Goal: Task Accomplishment & Management: Use online tool/utility

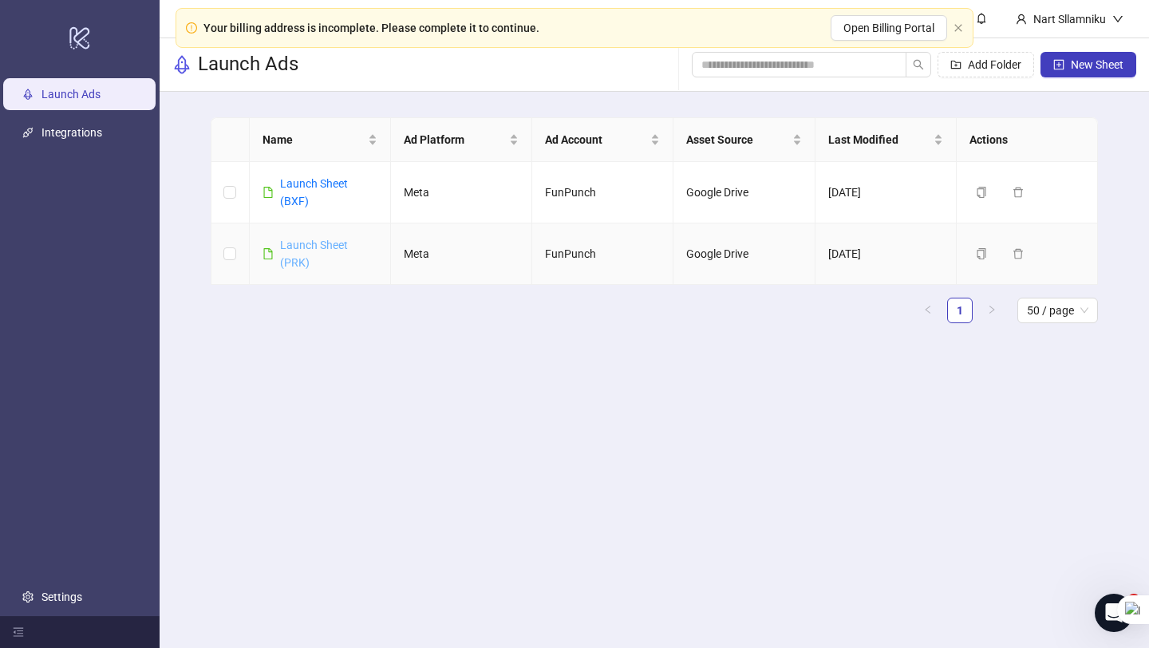
click at [296, 250] on link "Launch Sheet (PRK)" at bounding box center [314, 254] width 68 height 30
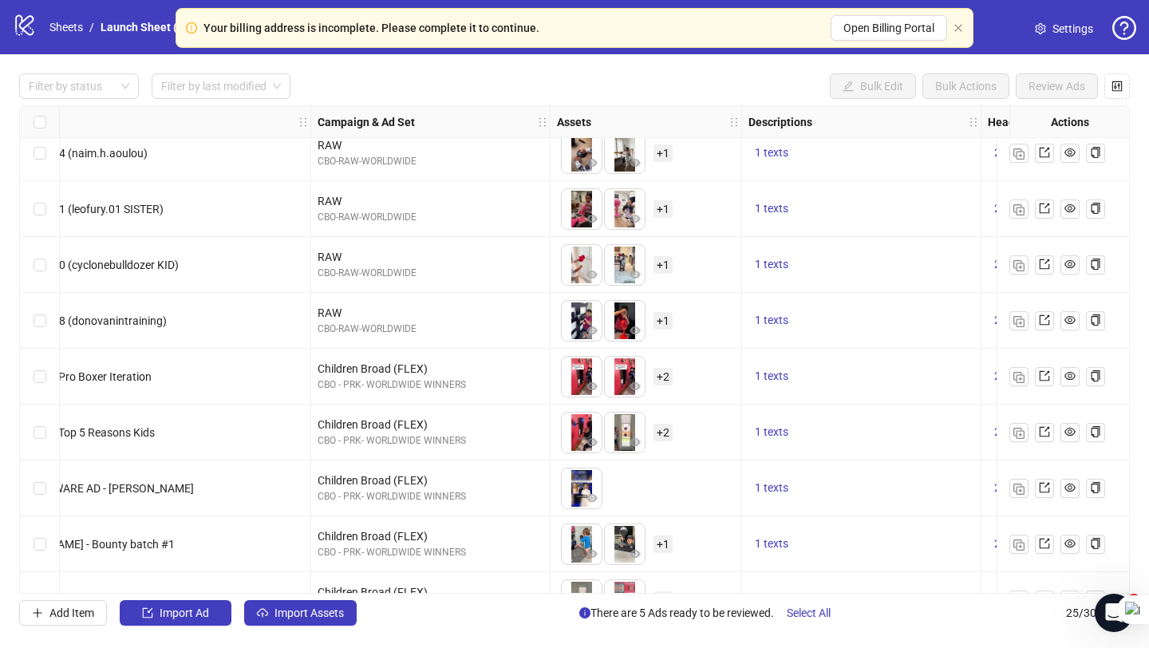
scroll to position [66, 0]
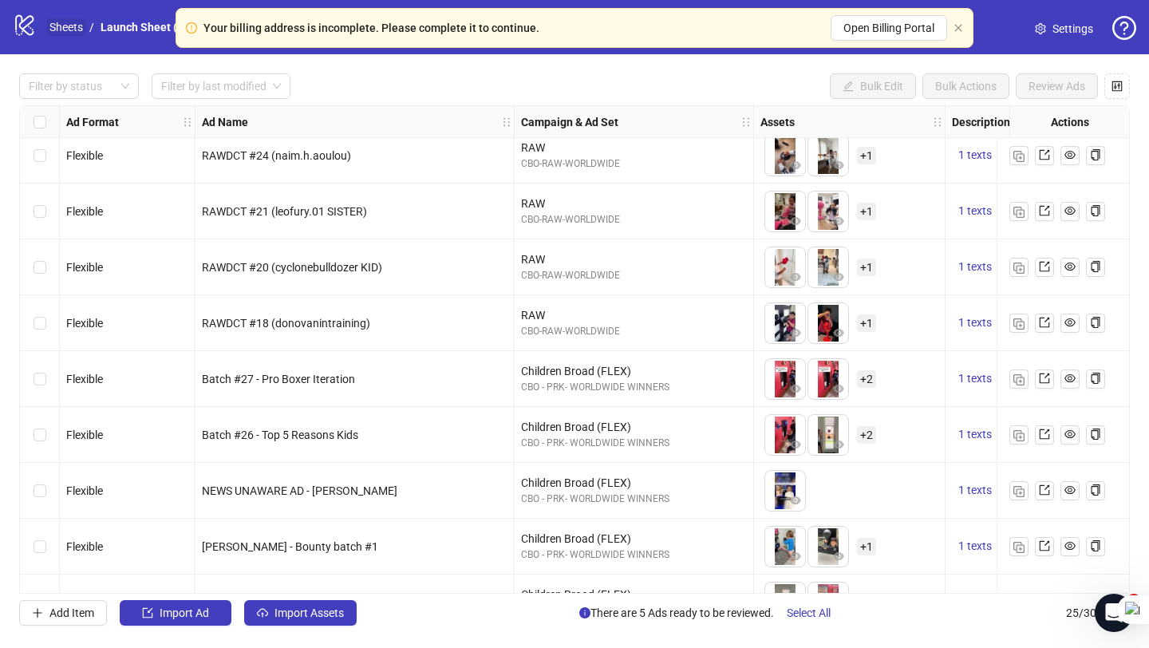
click at [62, 23] on link "Sheets" at bounding box center [66, 27] width 40 height 18
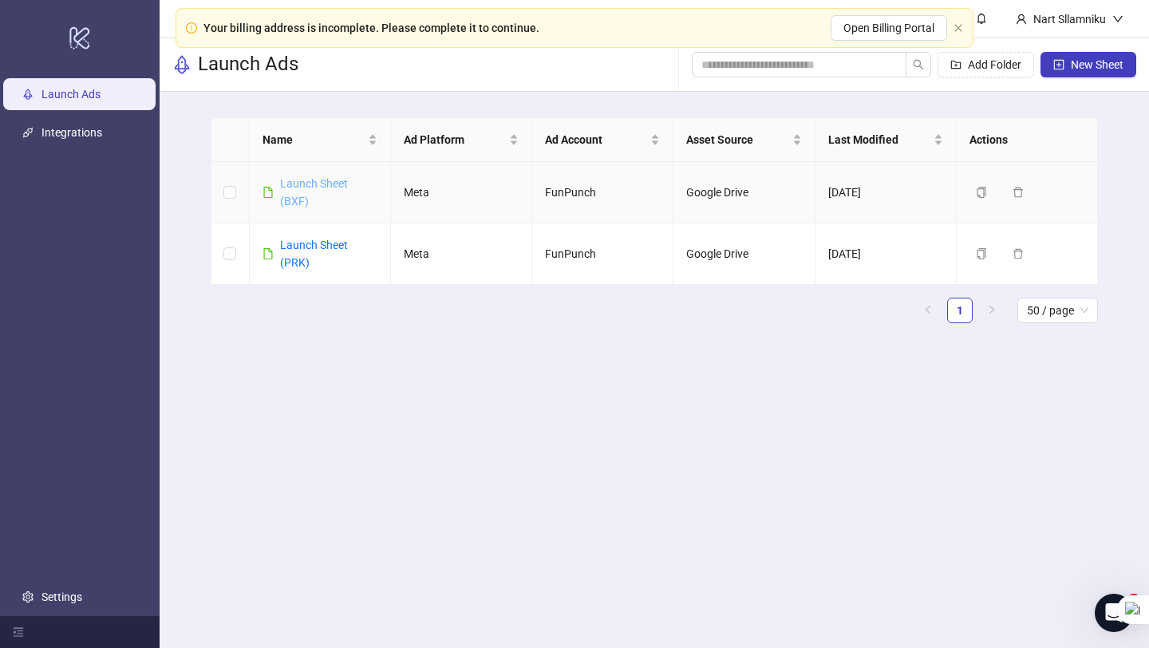
click at [301, 180] on link "Launch Sheet (BXF)" at bounding box center [314, 192] width 68 height 30
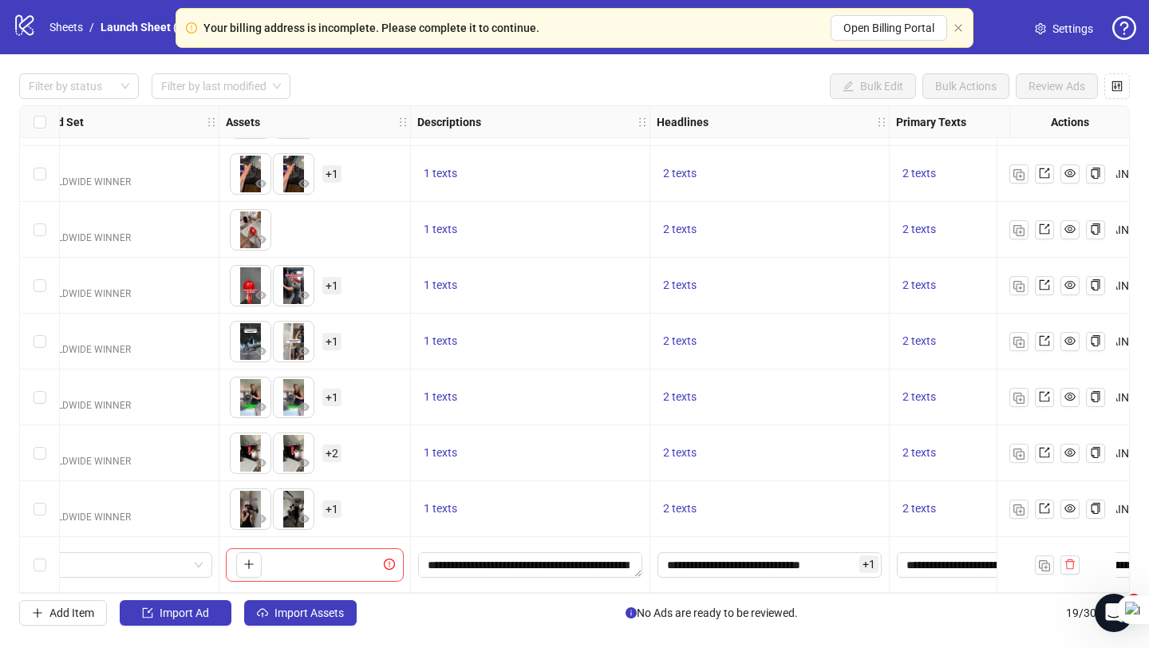
scroll to position [613, 539]
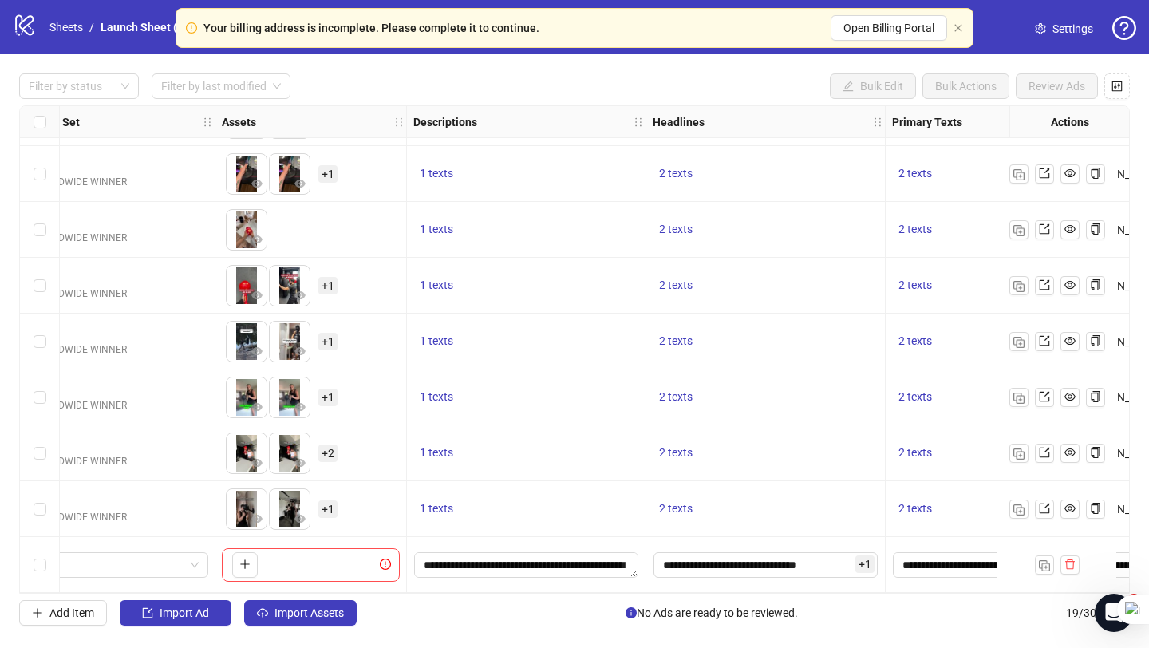
click at [957, 21] on div "Your billing address is incomplete. Please complete it to continue. Open Billin…" at bounding box center [575, 28] width 798 height 40
click at [957, 24] on icon "close" at bounding box center [958, 28] width 10 height 10
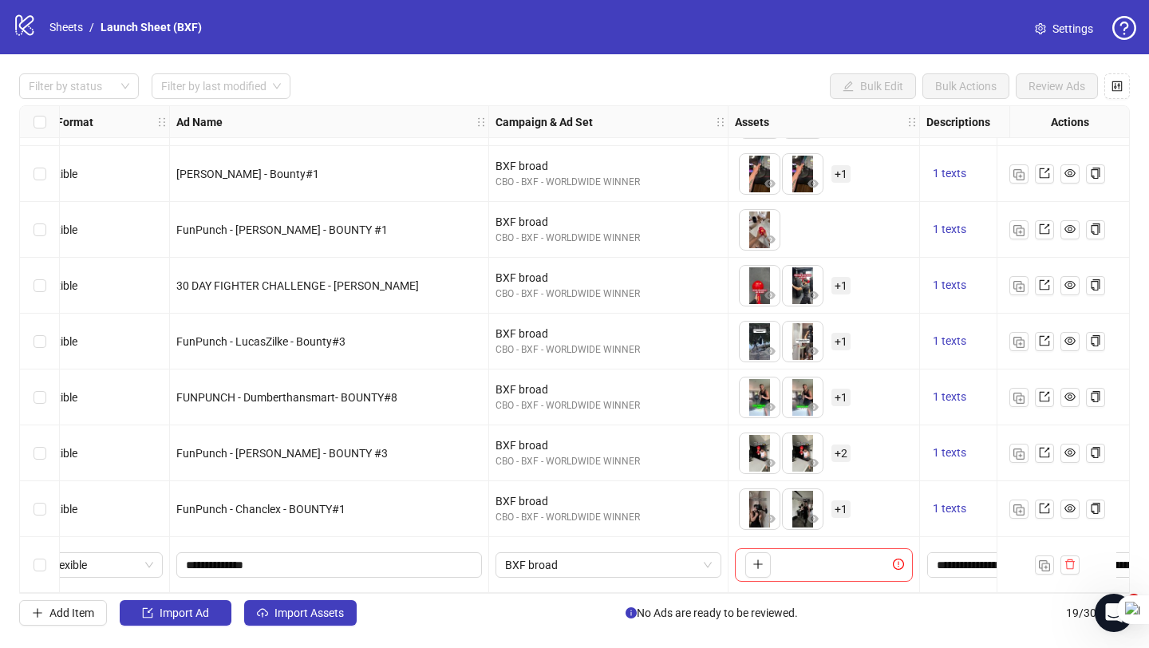
scroll to position [613, 0]
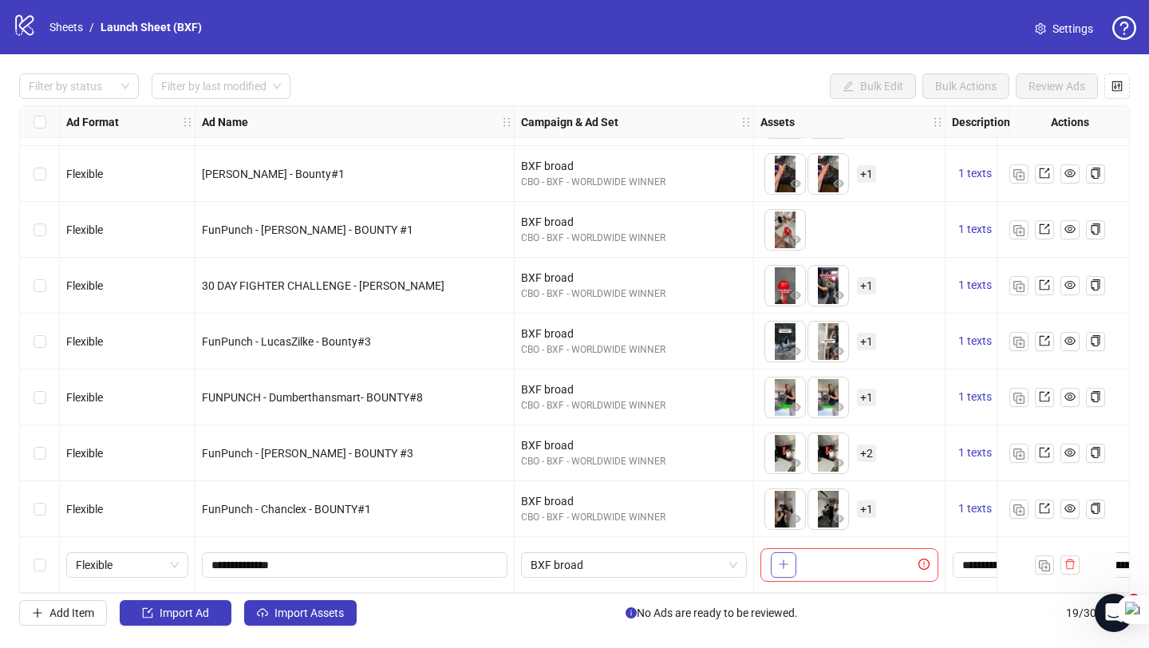
click at [786, 534] on button "button" at bounding box center [784, 565] width 26 height 26
click at [789, 534] on button "button" at bounding box center [784, 565] width 26 height 26
click at [791, 534] on button "button" at bounding box center [784, 565] width 26 height 26
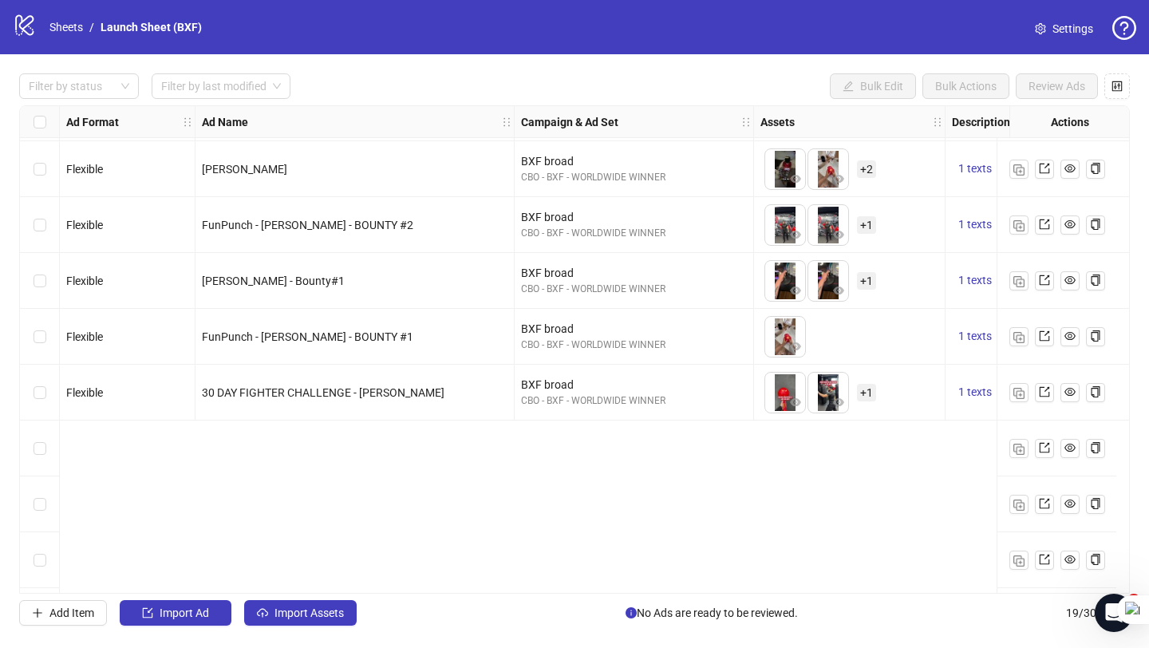
scroll to position [0, 0]
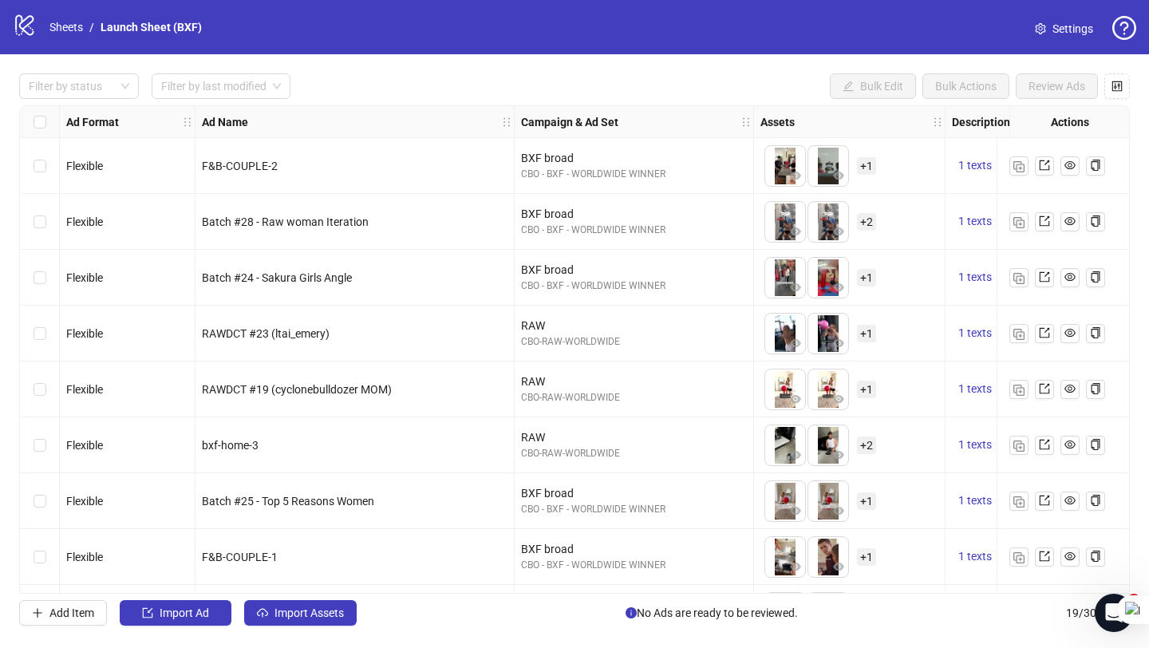
click at [957, 29] on span "Settings" at bounding box center [1072, 29] width 41 height 18
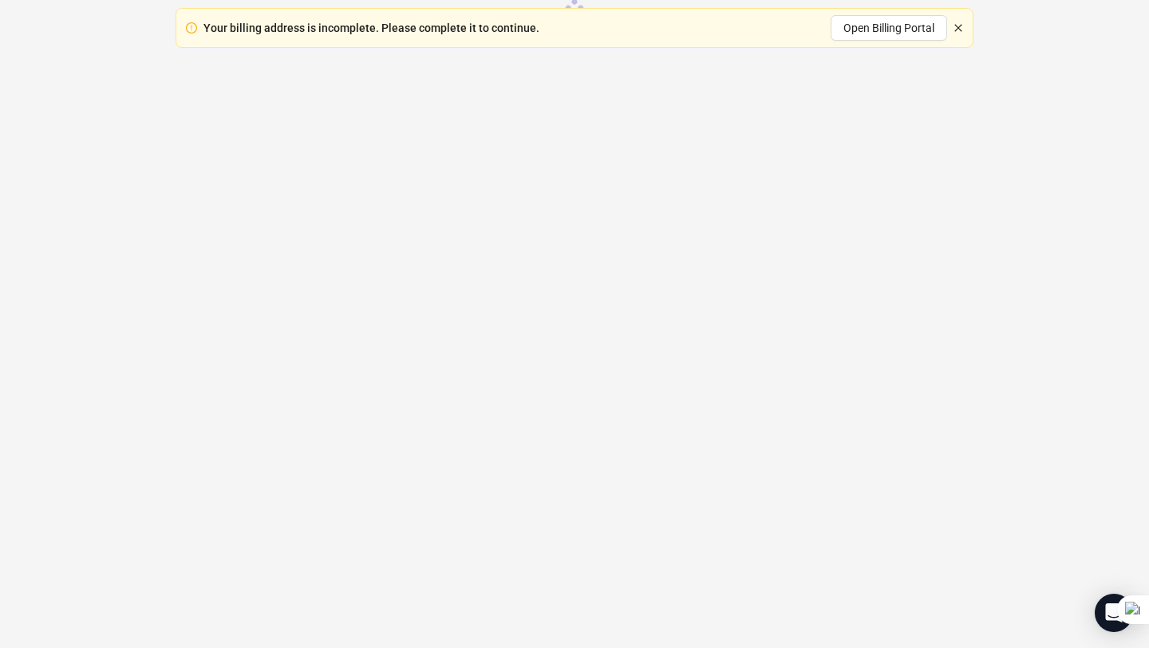
click at [957, 30] on icon "close" at bounding box center [958, 28] width 10 height 10
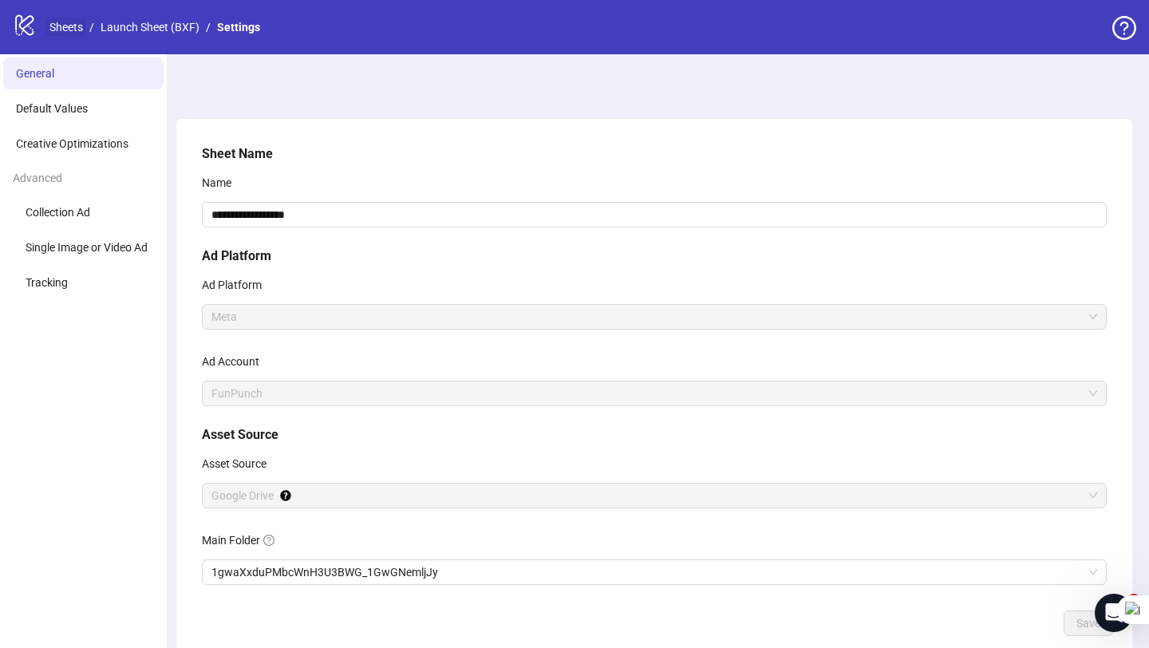
click at [64, 33] on link "Sheets" at bounding box center [66, 27] width 40 height 18
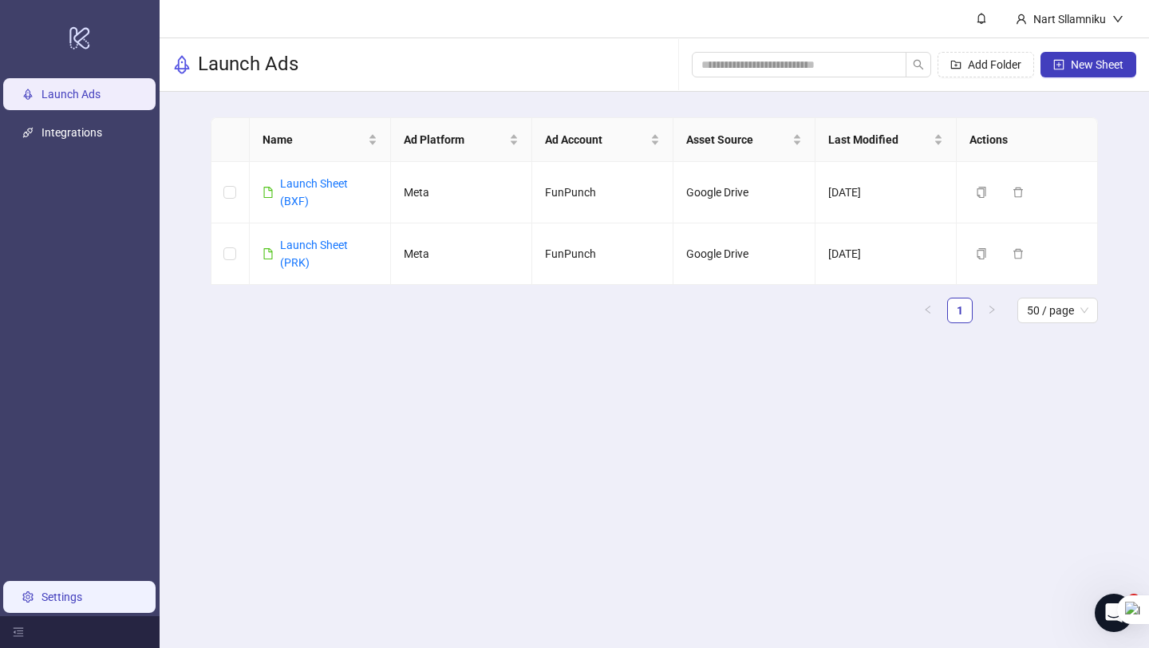
click at [57, 598] on link "Settings" at bounding box center [61, 596] width 41 height 13
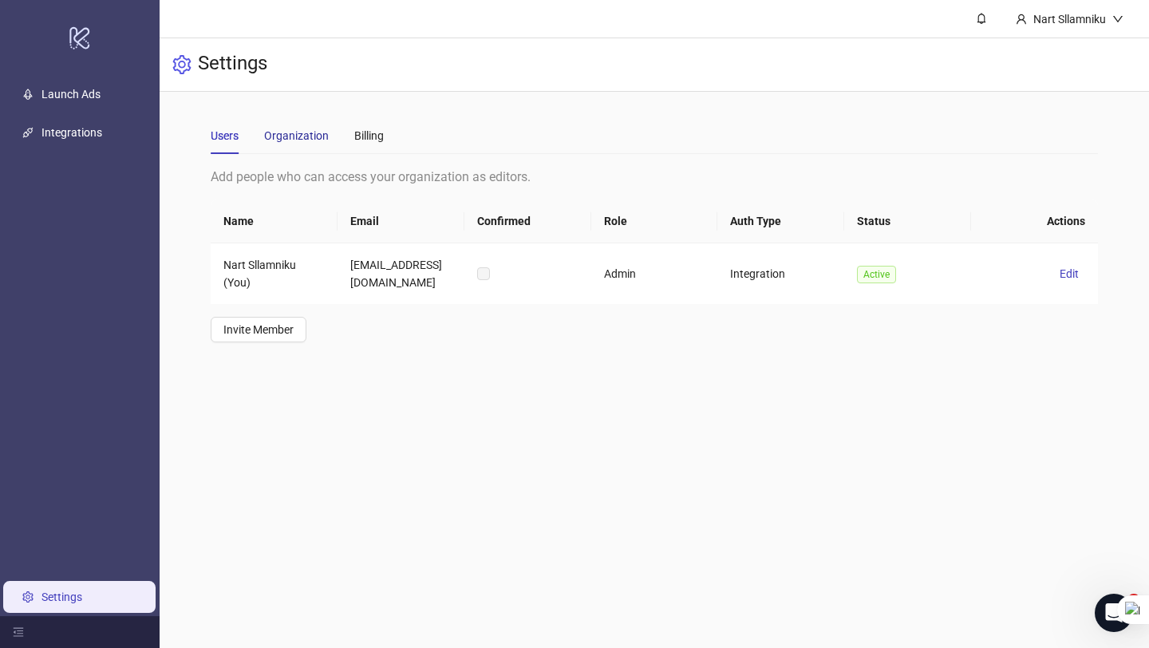
click at [306, 140] on div "Organization" at bounding box center [296, 136] width 65 height 18
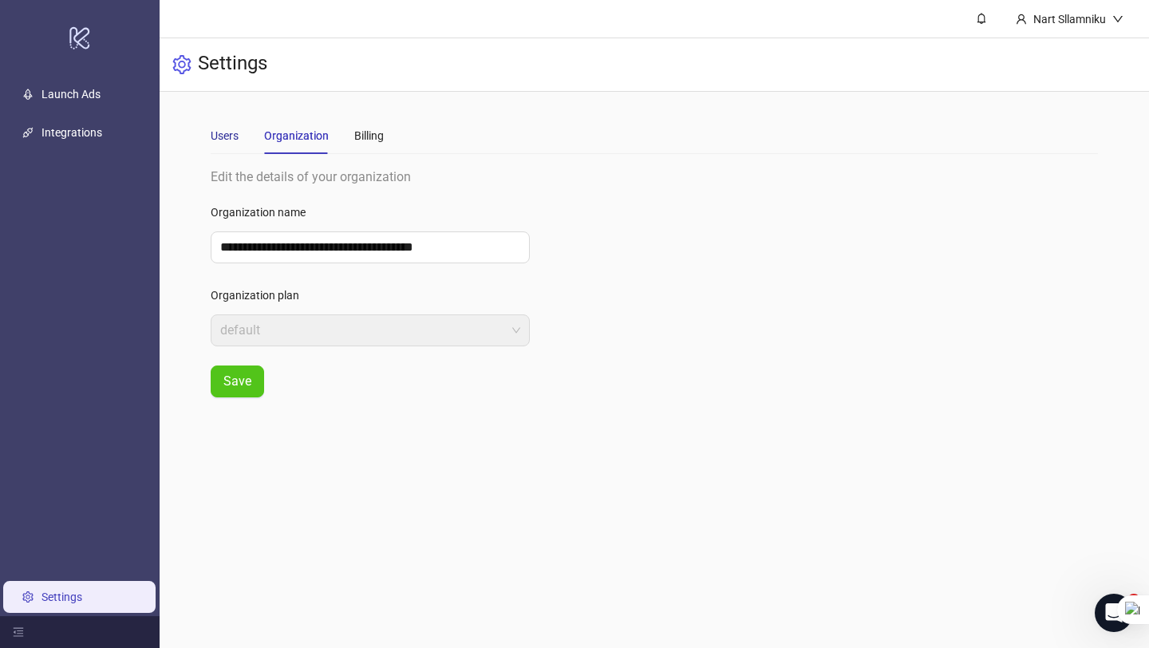
click at [229, 136] on div "Users" at bounding box center [225, 136] width 28 height 18
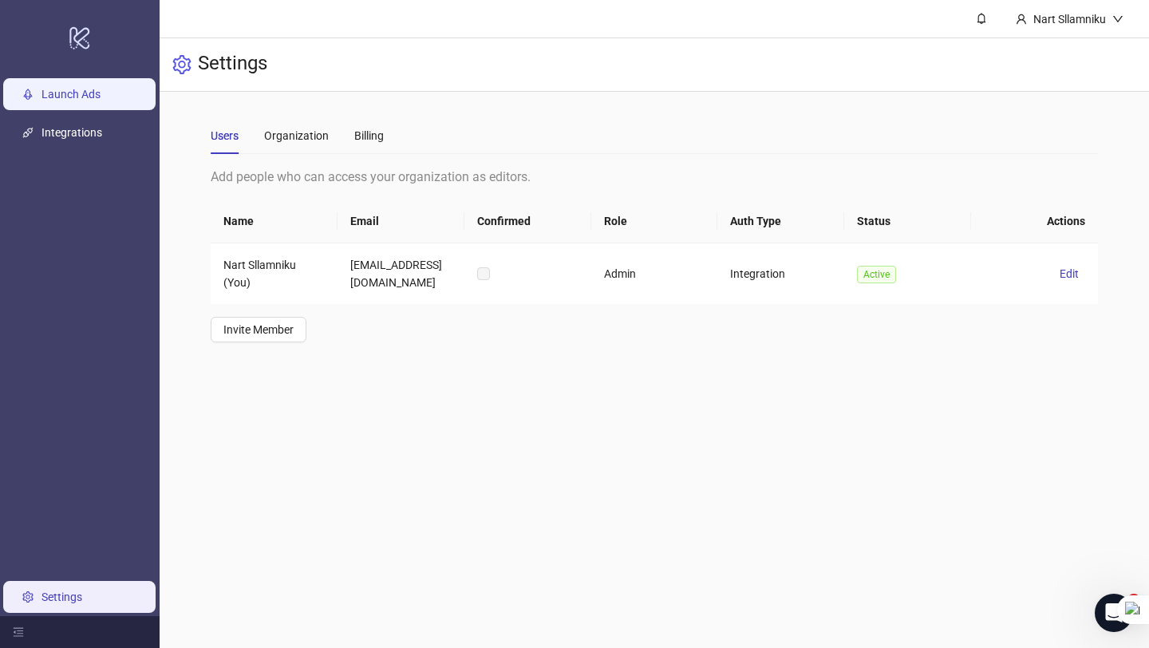
click at [90, 98] on link "Launch Ads" at bounding box center [70, 94] width 59 height 13
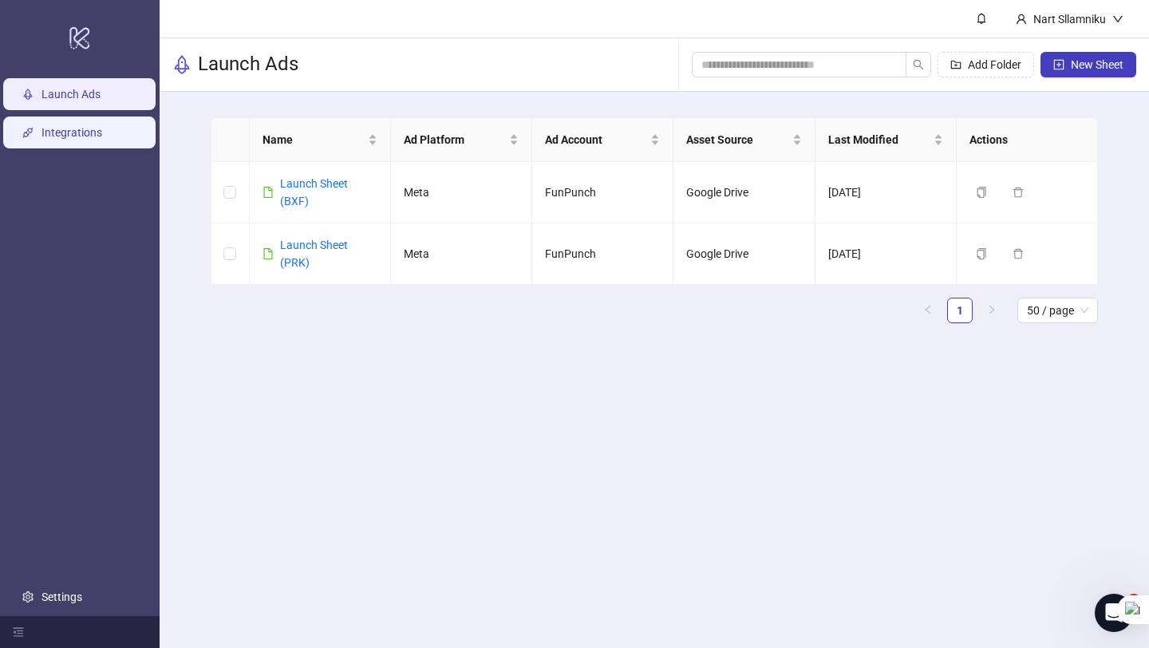
click at [96, 136] on link "Integrations" at bounding box center [71, 132] width 61 height 13
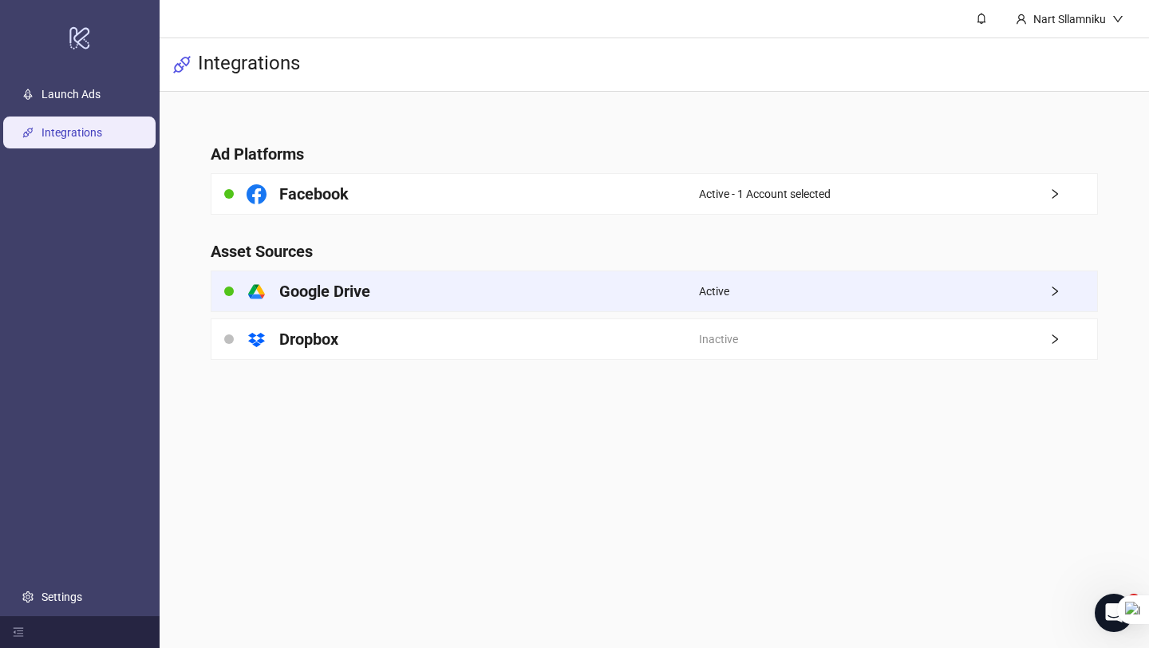
click at [1049, 289] on icon "right" at bounding box center [1054, 291] width 11 height 11
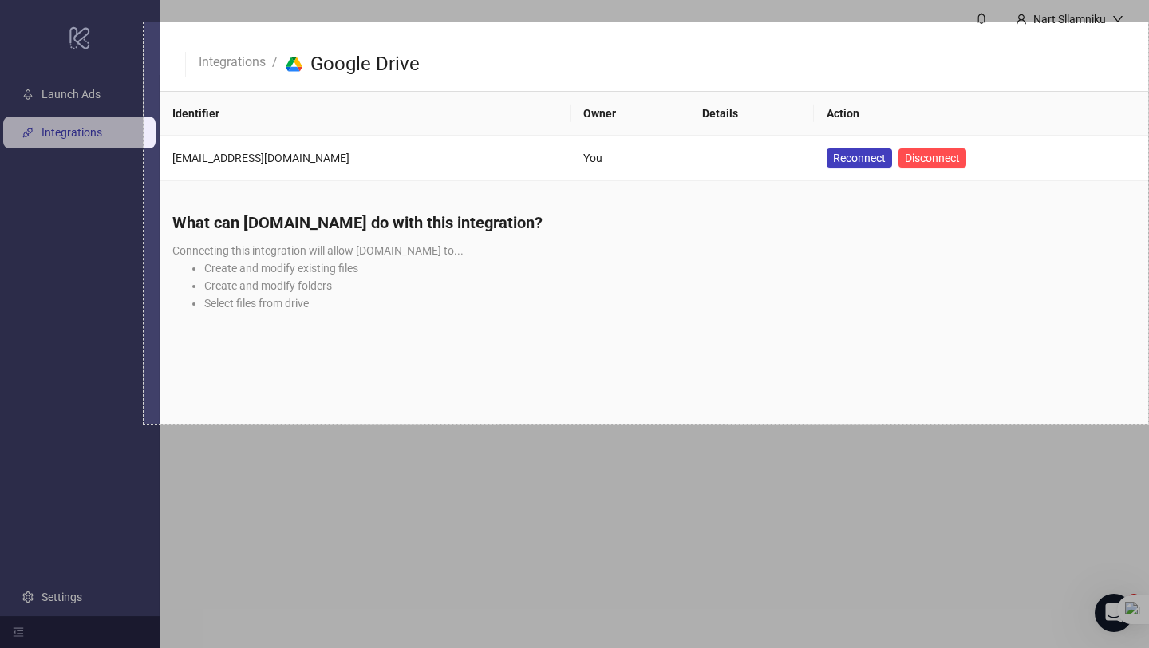
drag, startPoint x: 144, startPoint y: 22, endPoint x: 1148, endPoint y: 424, distance: 1082.0
click at [1148, 424] on div "1259 X 503" at bounding box center [574, 324] width 1149 height 648
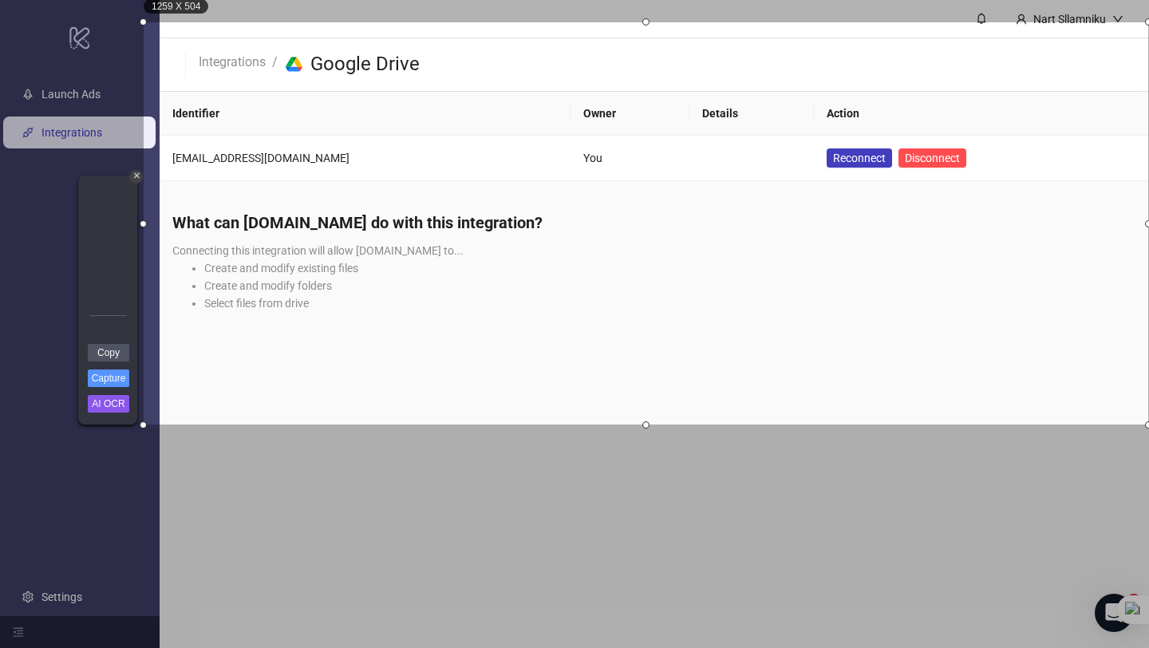
click at [147, 226] on div "1259 X 504" at bounding box center [646, 223] width 1004 height 402
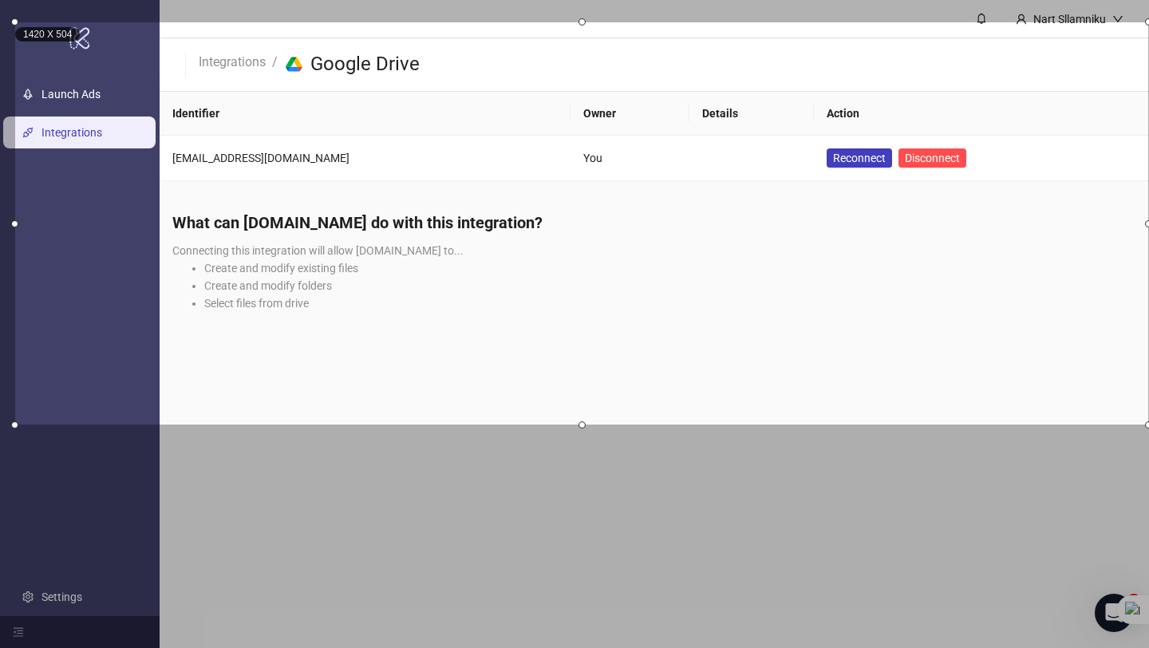
drag, startPoint x: 142, startPoint y: 223, endPoint x: 15, endPoint y: 236, distance: 127.6
click at [14, 237] on div at bounding box center [14, 223] width 7 height 402
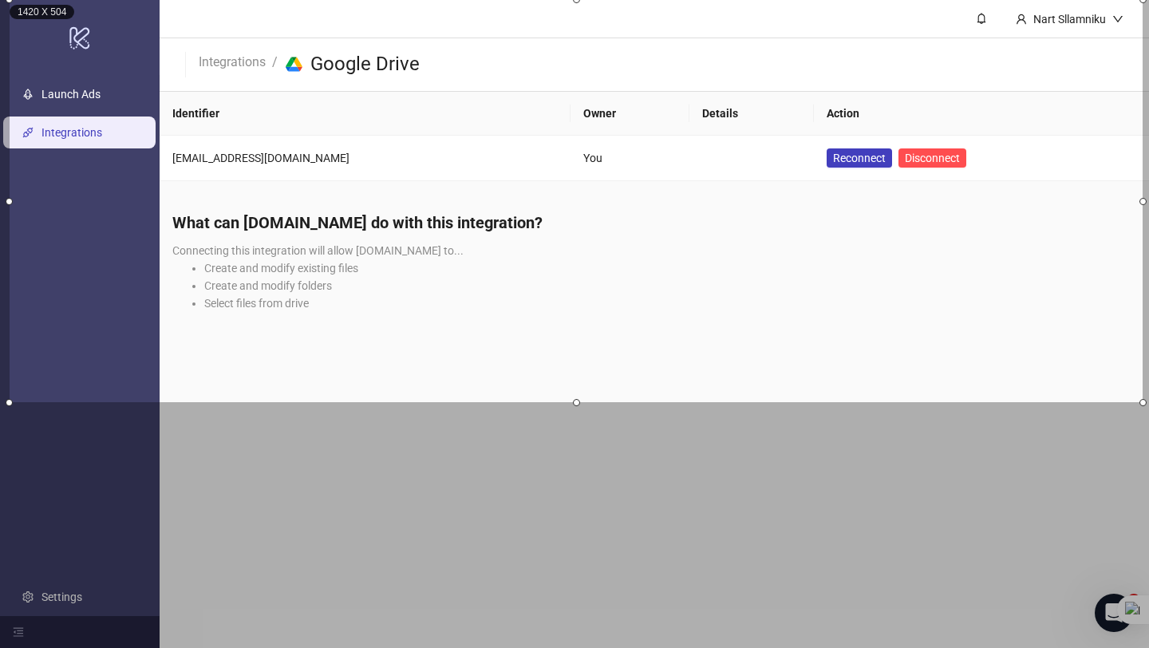
drag, startPoint x: 248, startPoint y: 180, endPoint x: 239, endPoint y: 150, distance: 31.6
click at [240, 148] on div "1420 X 504" at bounding box center [576, 201] width 1133 height 402
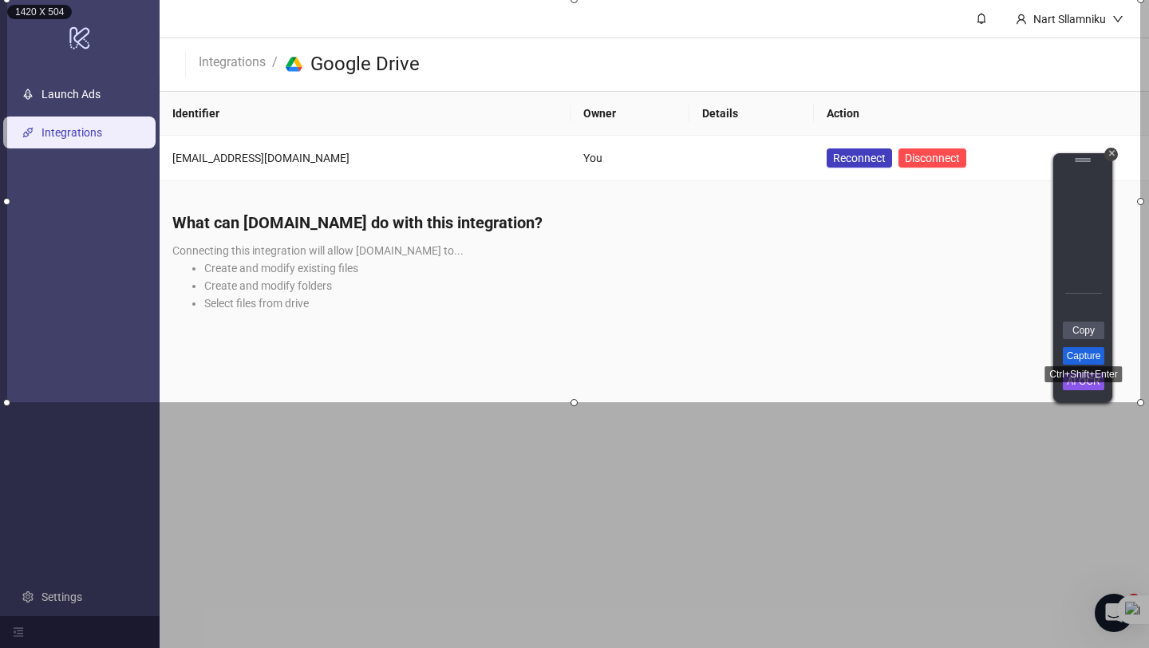
click at [1091, 356] on link "Capture" at bounding box center [1083, 356] width 41 height 18
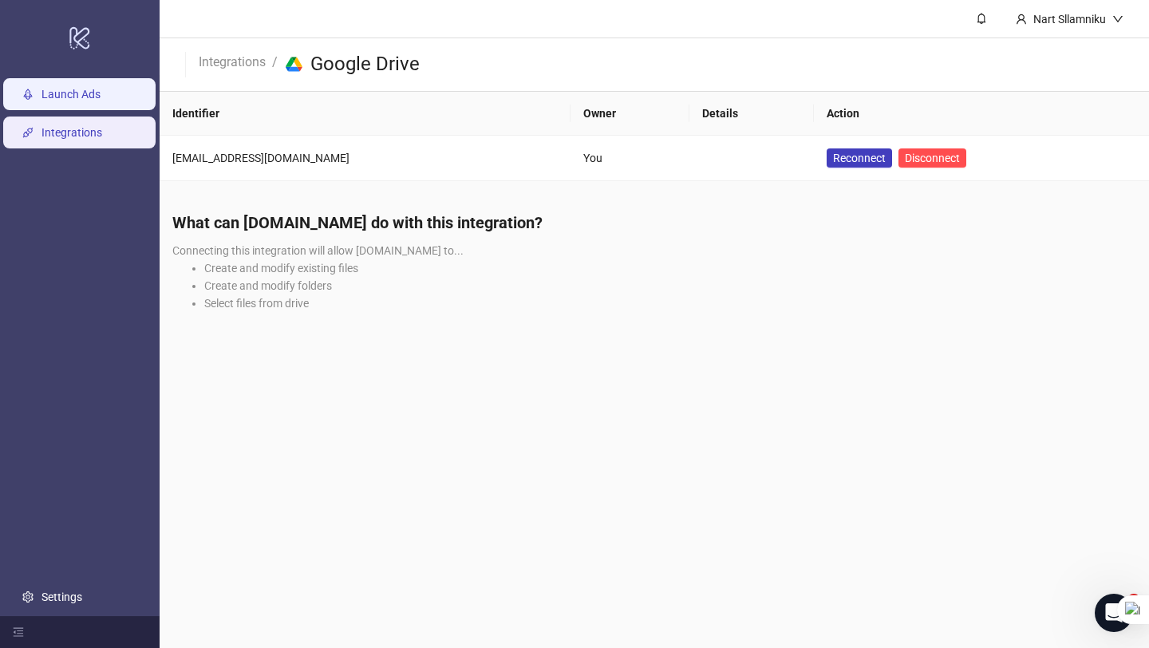
click at [101, 96] on link "Launch Ads" at bounding box center [70, 94] width 59 height 13
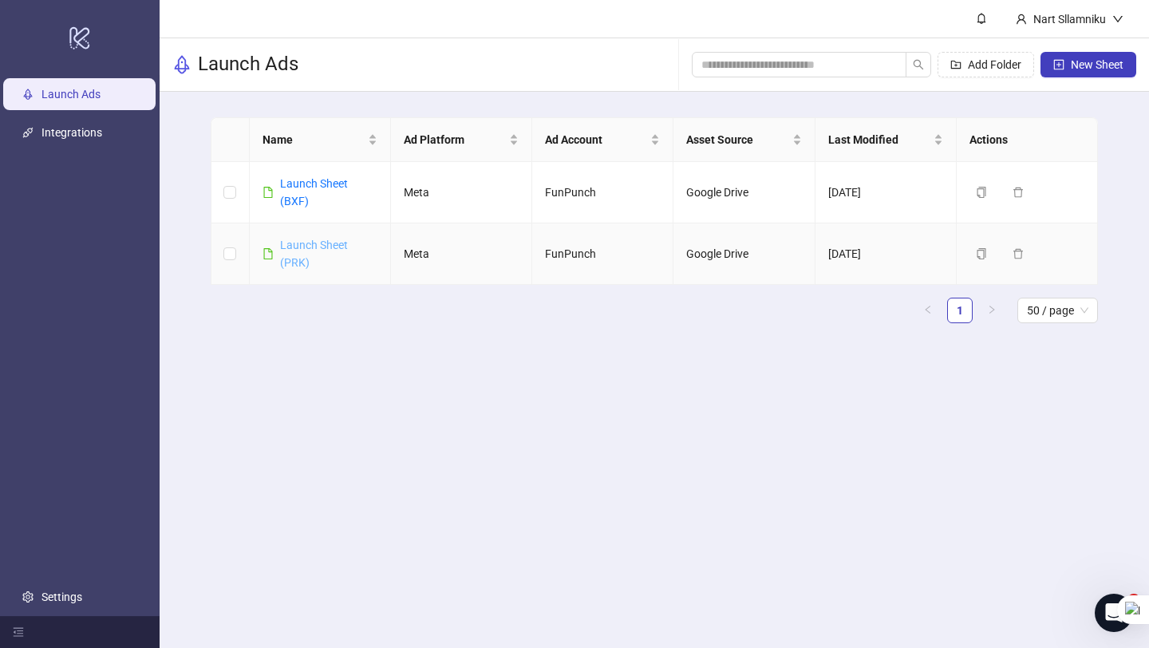
click at [306, 241] on link "Launch Sheet (PRK)" at bounding box center [314, 254] width 68 height 30
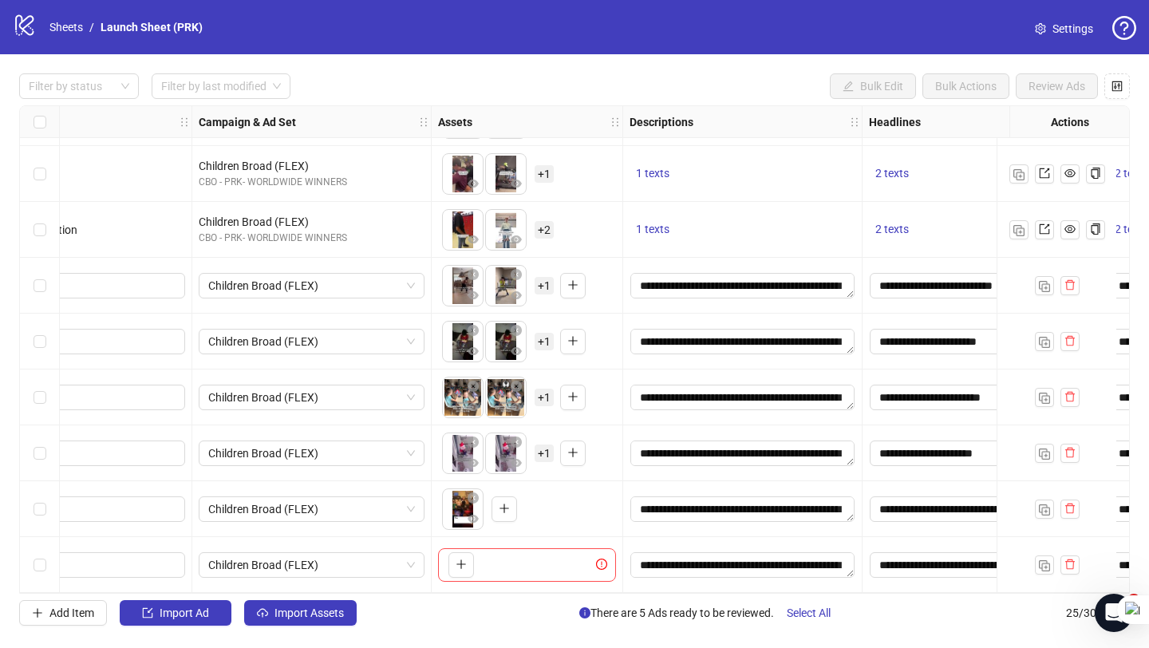
scroll to position [948, 0]
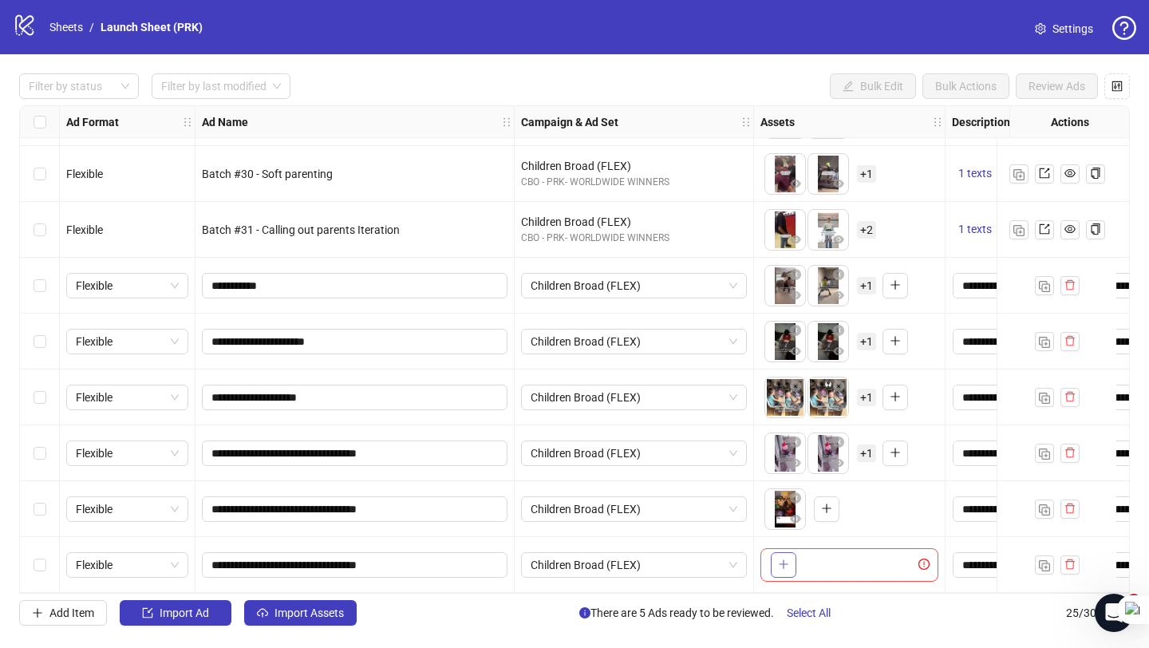
click at [781, 564] on icon "plus" at bounding box center [783, 564] width 9 height 1
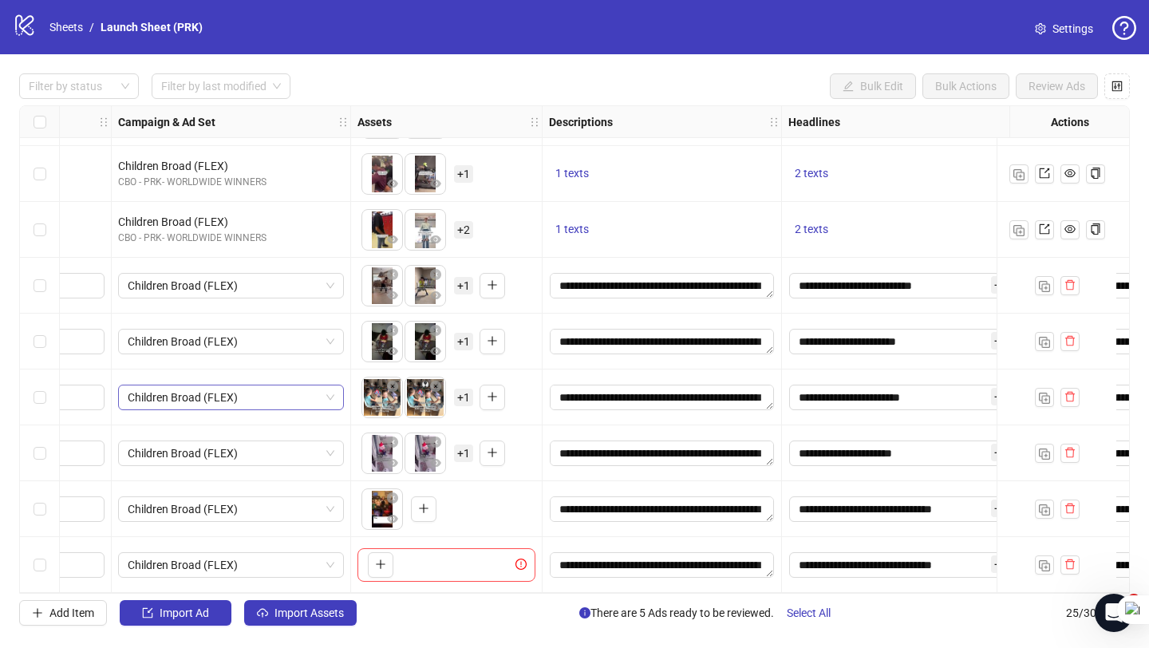
scroll to position [946, 0]
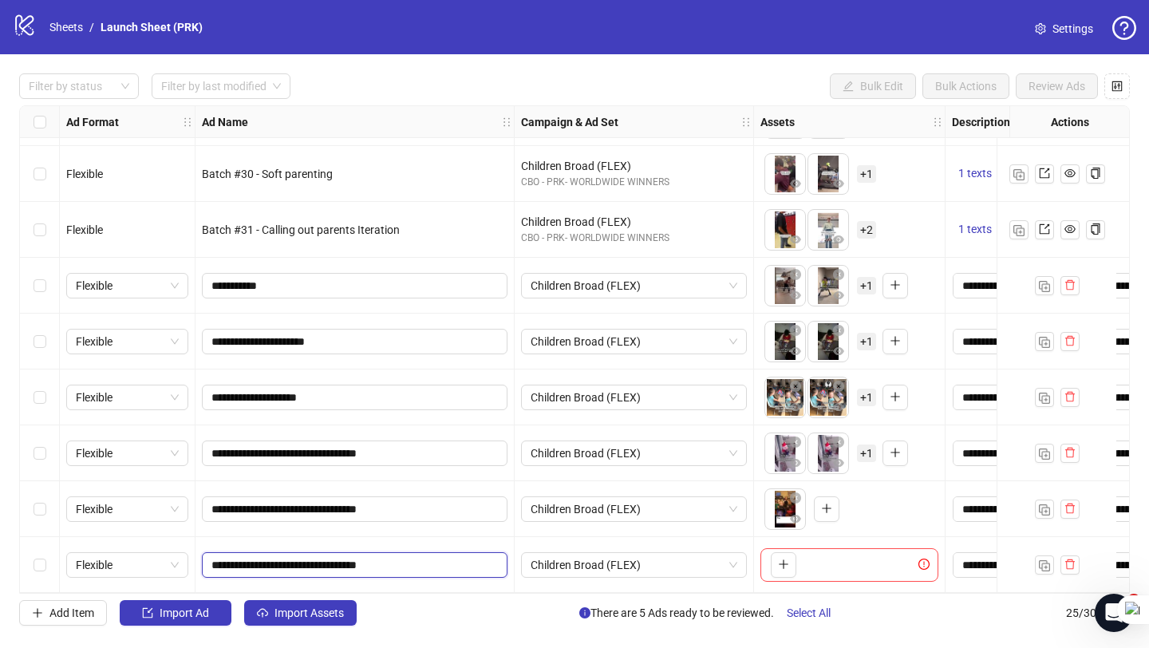
drag, startPoint x: 448, startPoint y: 557, endPoint x: 199, endPoint y: 561, distance: 249.0
click at [199, 561] on div "**********" at bounding box center [354, 565] width 319 height 56
type input "**********"
click at [305, 528] on div "**********" at bounding box center [354, 509] width 319 height 56
click at [128, 26] on link "Launch Sheet (PRK)" at bounding box center [151, 27] width 109 height 18
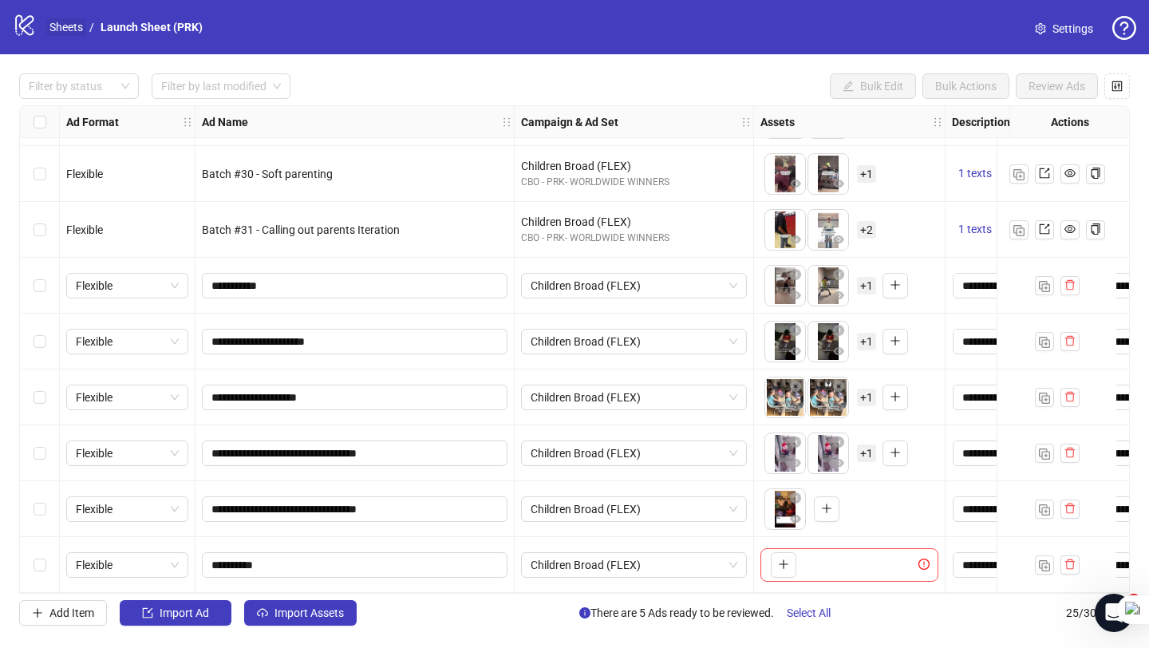
click at [67, 34] on link "Sheets" at bounding box center [66, 27] width 40 height 18
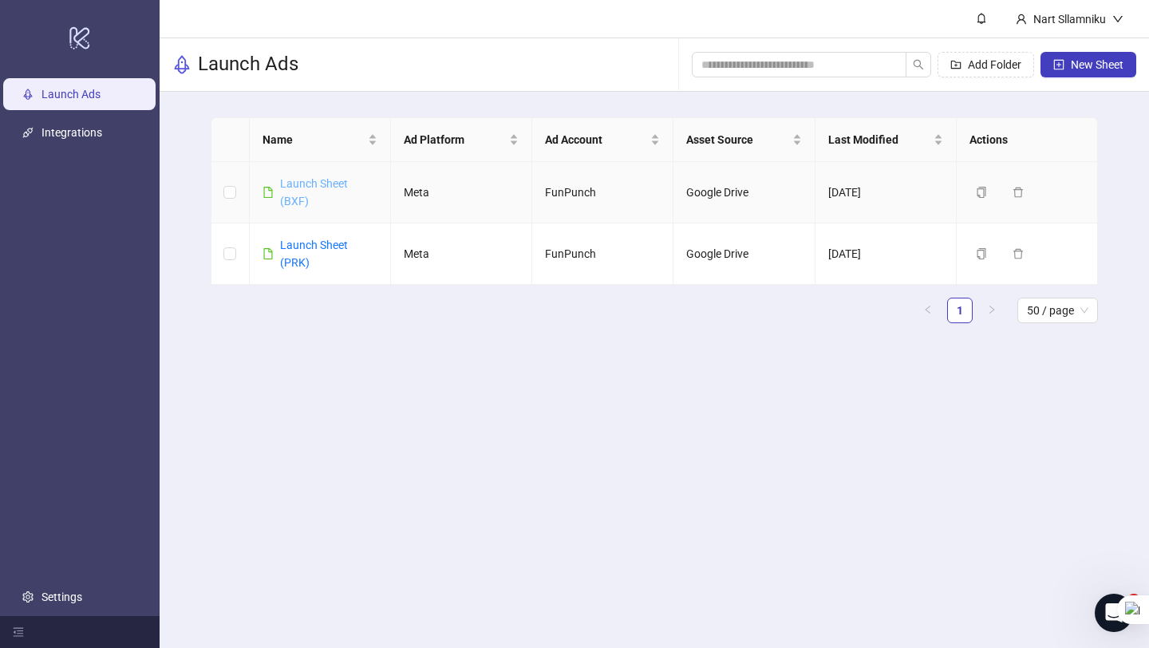
click at [294, 186] on link "Launch Sheet (BXF)" at bounding box center [314, 192] width 68 height 30
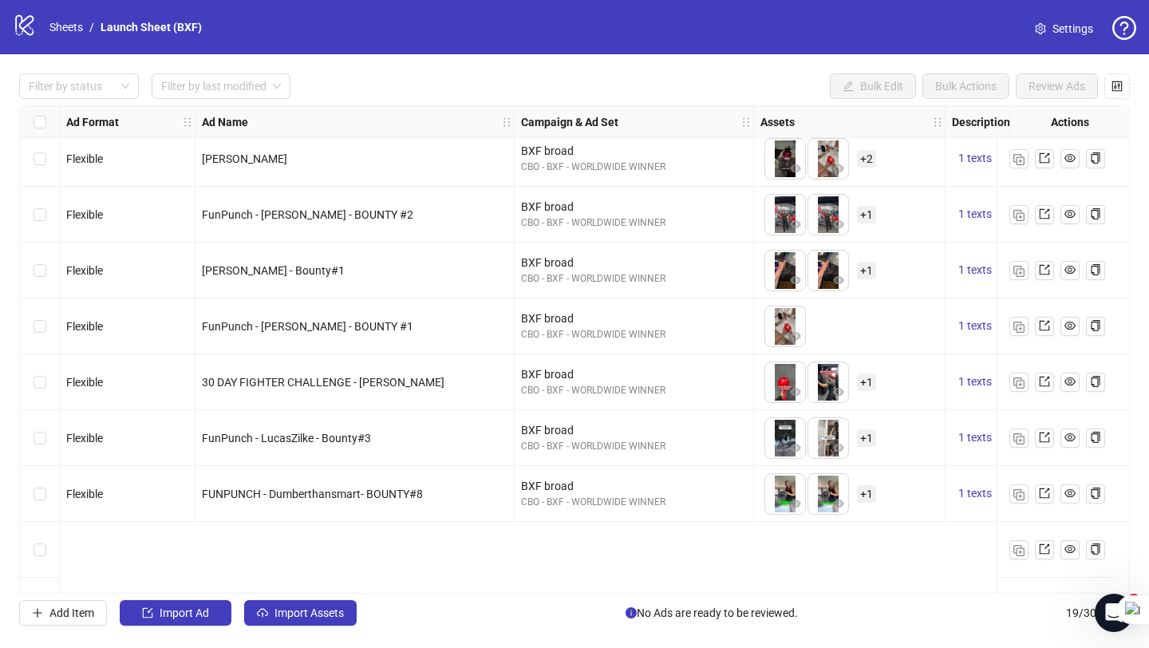
scroll to position [613, 0]
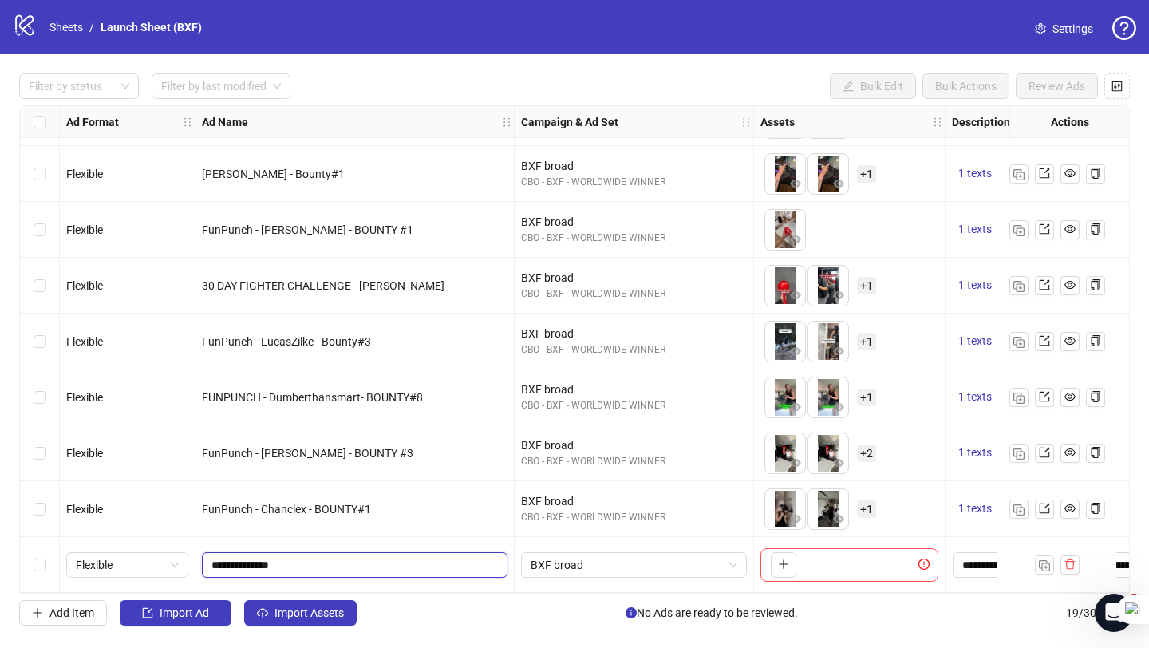
click at [349, 560] on input "**********" at bounding box center [352, 565] width 283 height 18
type input "**********"
click at [523, 539] on div "BXF broad" at bounding box center [634, 565] width 239 height 56
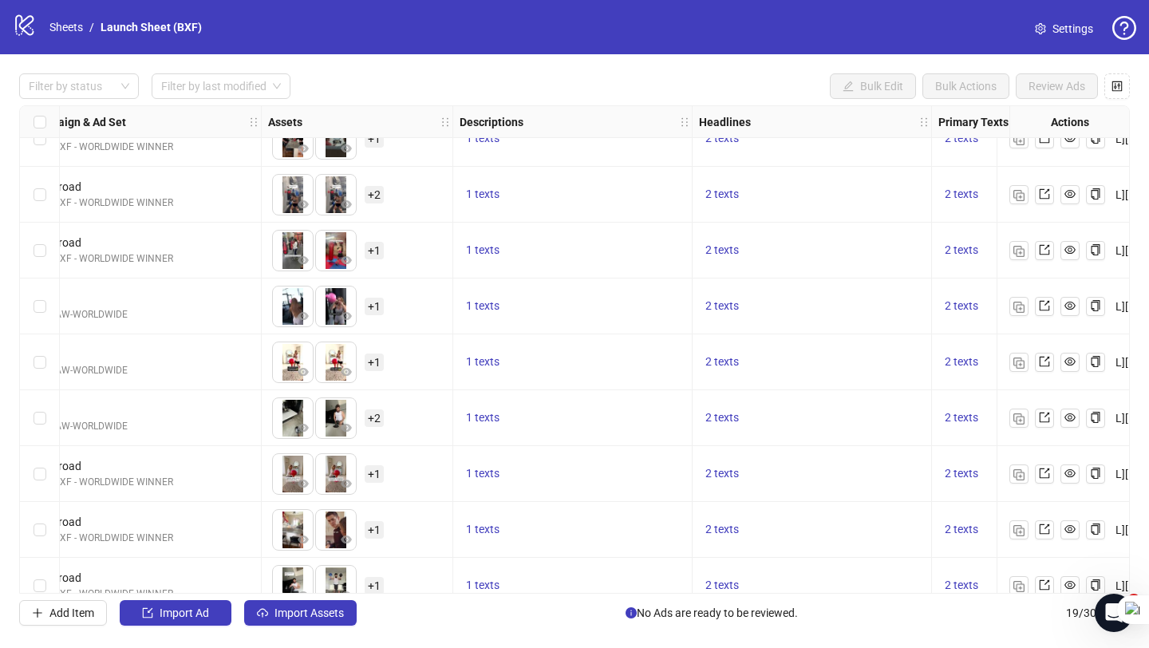
scroll to position [0, 492]
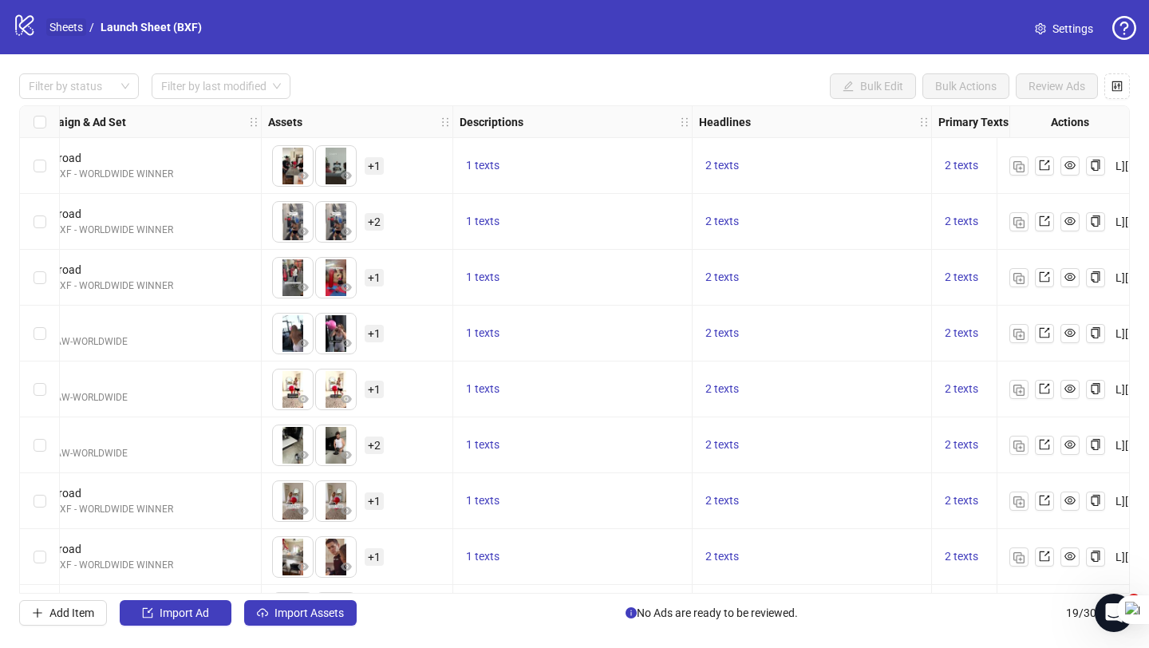
click at [73, 26] on link "Sheets" at bounding box center [66, 27] width 40 height 18
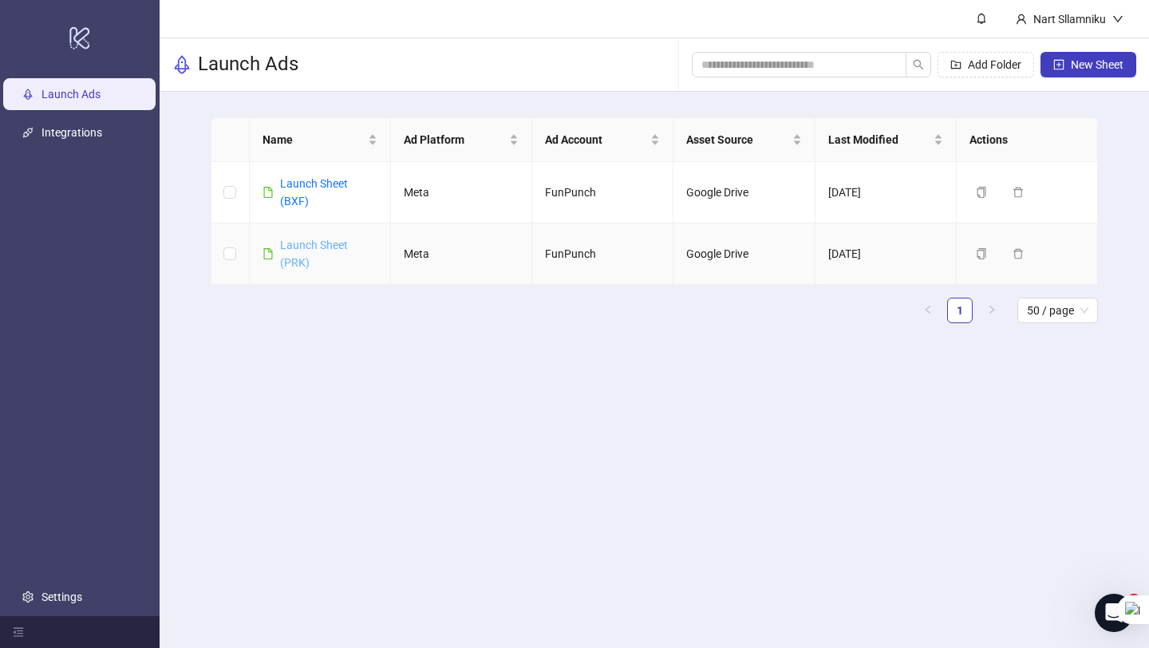
click at [291, 247] on link "Launch Sheet (PRK)" at bounding box center [314, 254] width 68 height 30
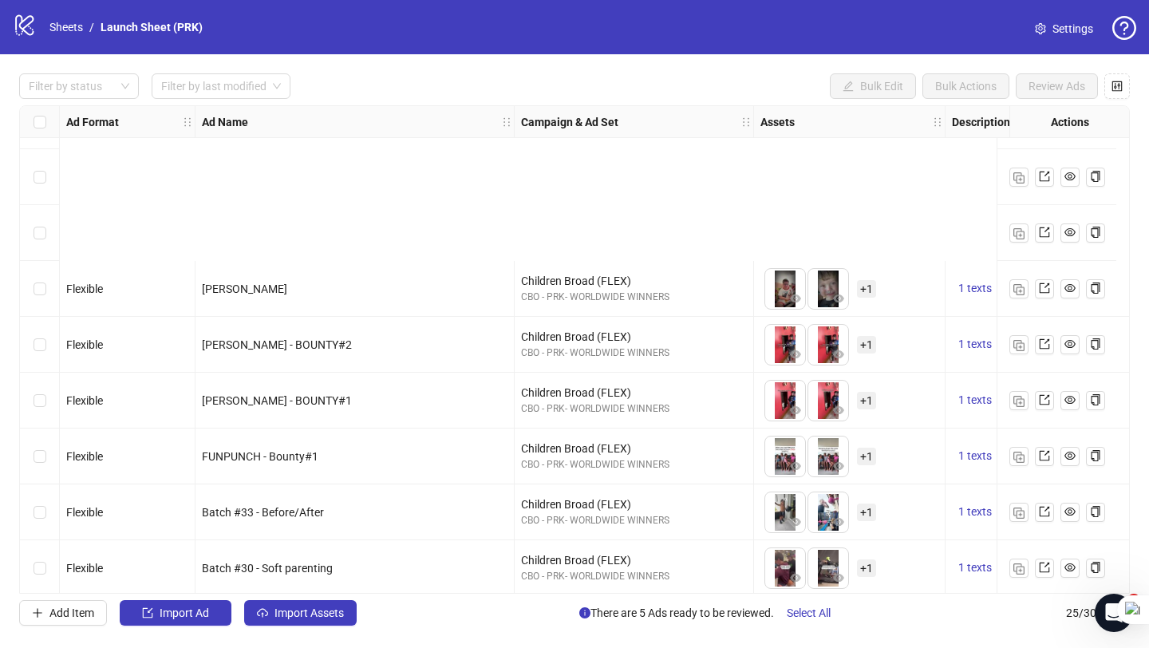
scroll to position [948, 0]
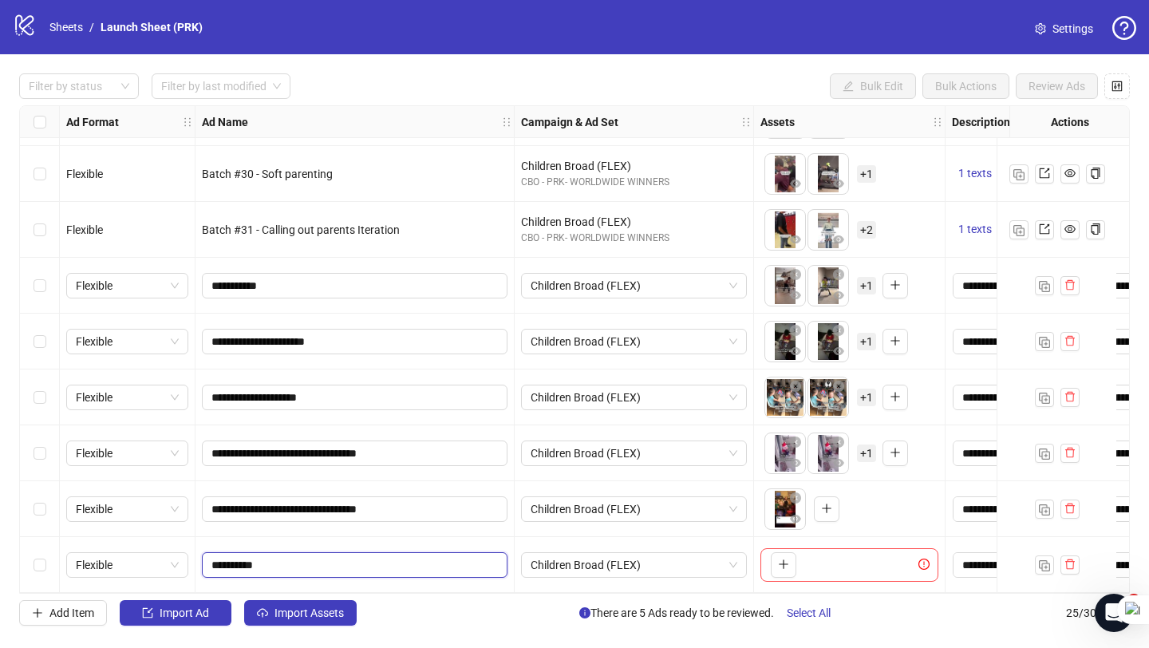
click at [408, 565] on input "**********" at bounding box center [352, 565] width 283 height 18
click at [781, 566] on button "button" at bounding box center [784, 565] width 26 height 26
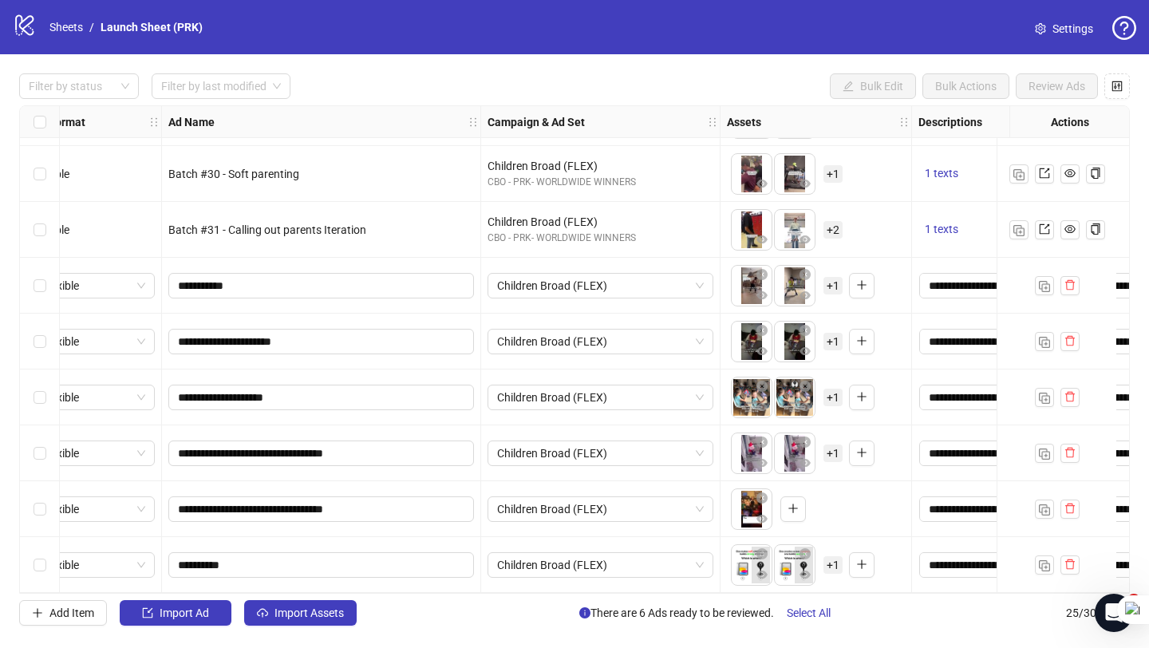
scroll to position [948, 49]
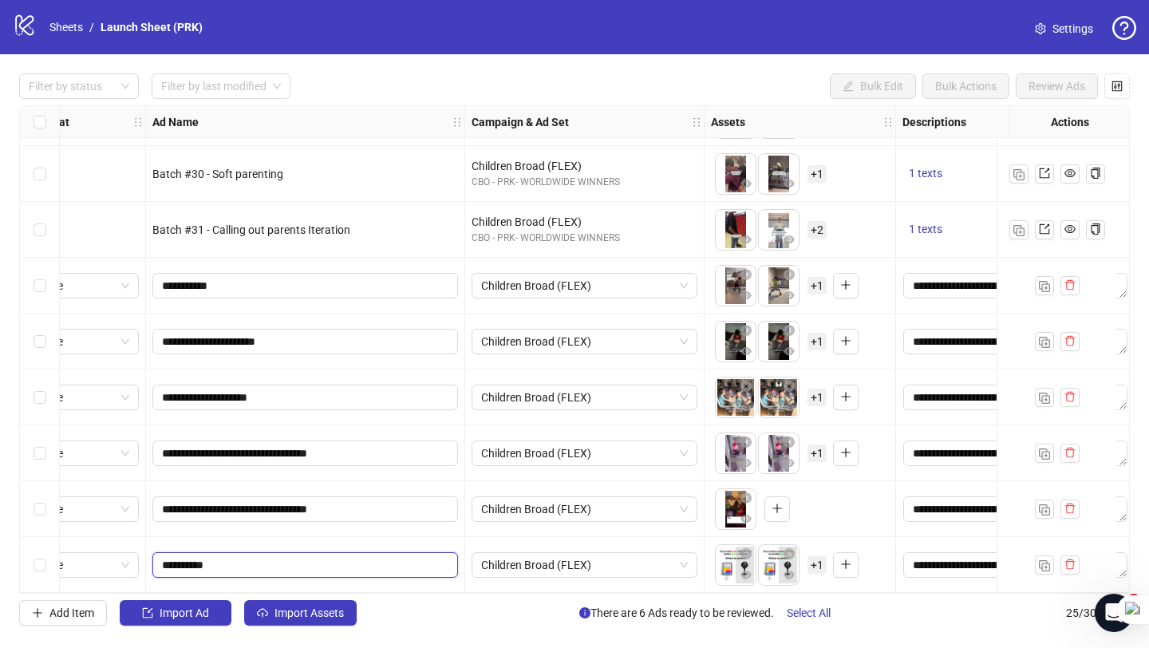
click at [306, 556] on input "**********" at bounding box center [303, 565] width 283 height 18
paste input "**********"
type input "**********"
click at [318, 537] on div "**********" at bounding box center [305, 565] width 319 height 56
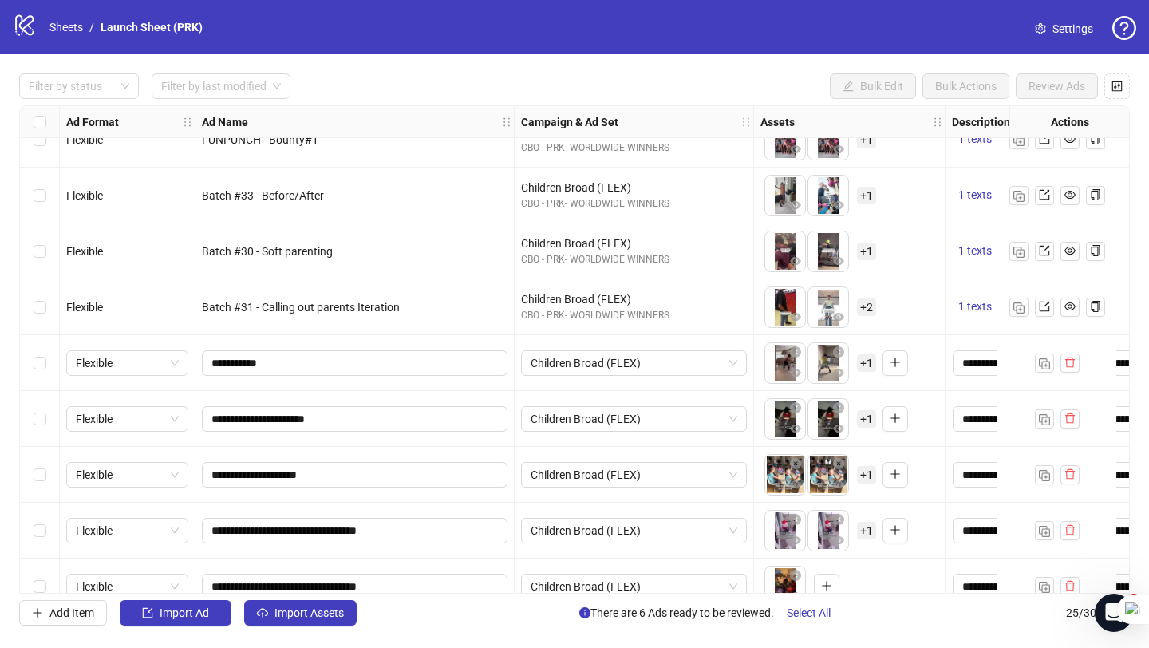
scroll to position [948, 0]
